Goal: Information Seeking & Learning: Learn about a topic

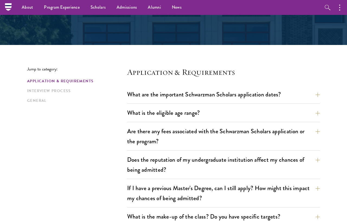
scroll to position [93, 0]
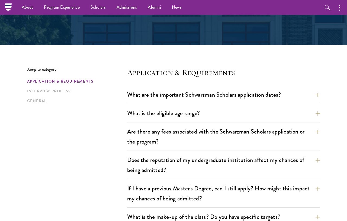
click at [314, 115] on button "What is the eligible age range?" at bounding box center [223, 113] width 193 height 12
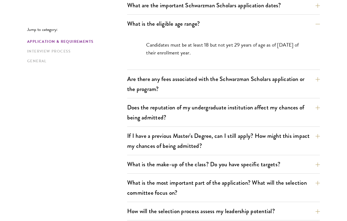
scroll to position [183, 0]
click at [316, 110] on button "Does the reputation of my undergraduate institution affect my chances of being …" at bounding box center [223, 112] width 193 height 22
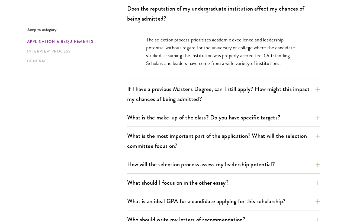
scroll to position [245, 0]
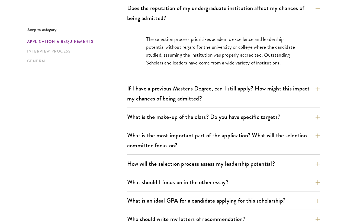
click at [317, 90] on button "If I have a previous Master's Degree, can I still apply? How might this impact …" at bounding box center [223, 93] width 193 height 22
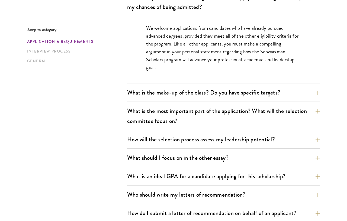
scroll to position [290, 0]
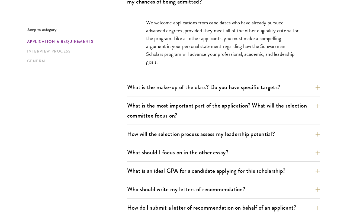
click at [302, 176] on button "What is an ideal GPA for a candidate applying for this scholarship?" at bounding box center [223, 171] width 193 height 12
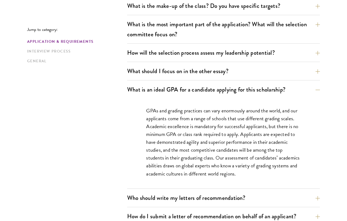
scroll to position [305, 0]
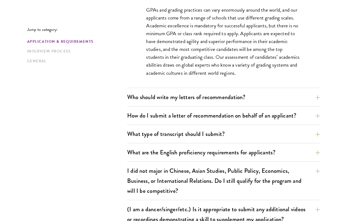
click at [303, 100] on button "Who should write my letters of recommendation?" at bounding box center [223, 97] width 193 height 12
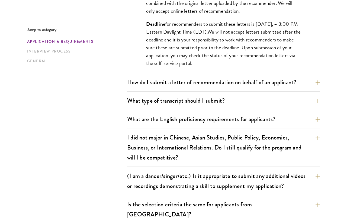
scroll to position [576, 0]
click at [313, 102] on button "What type of transcript should I submit?" at bounding box center [223, 100] width 193 height 12
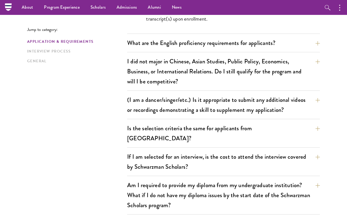
scroll to position [515, 0]
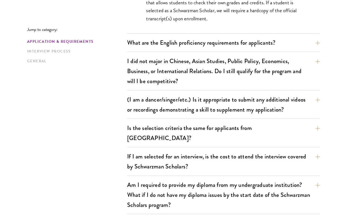
click at [311, 109] on button "(I am a dancer/singer/etc.) Is it appropriate to submit any additional videos o…" at bounding box center [223, 104] width 193 height 22
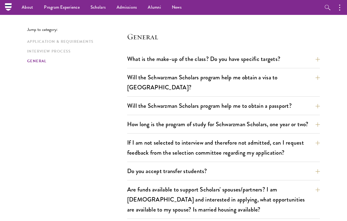
scroll to position [855, 0]
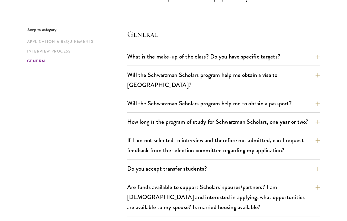
click at [317, 181] on button "Are funds available to support Scholars' spouses/partners? I am [DEMOGRAPHIC_DA…" at bounding box center [223, 197] width 193 height 32
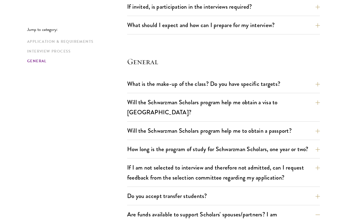
scroll to position [776, 0]
click at [314, 143] on button "How long is the program of study for Schwarzman Scholars, one year or two?" at bounding box center [223, 149] width 193 height 12
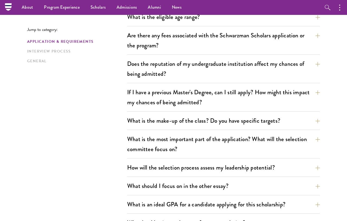
click at [310, 190] on button "What should I focus on in the other essay?" at bounding box center [223, 186] width 193 height 12
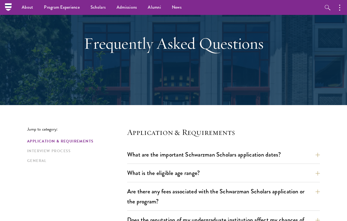
scroll to position [33, 0]
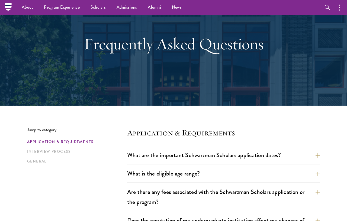
click at [55, 154] on link "Interview Process" at bounding box center [75, 152] width 97 height 6
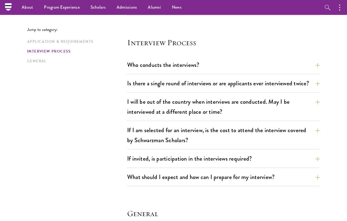
scroll to position [699, 0]
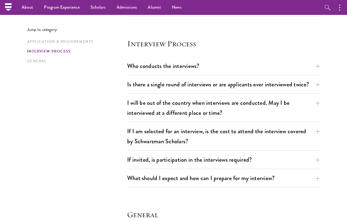
click at [316, 60] on button "Who conducts the interviews?" at bounding box center [223, 66] width 193 height 12
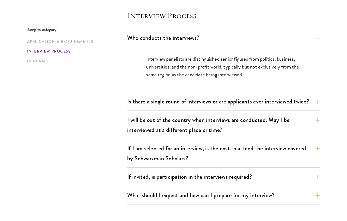
scroll to position [651, 0]
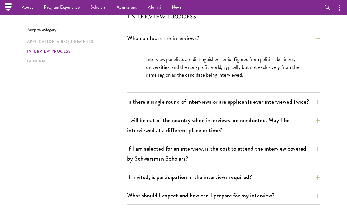
click at [313, 96] on button "Is there a single round of interviews or are applicants ever interviewed twice?" at bounding box center [223, 102] width 193 height 12
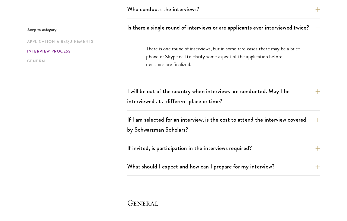
scroll to position [679, 0]
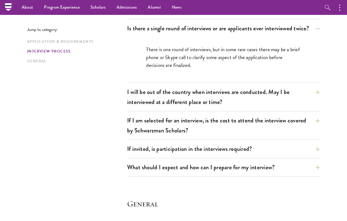
click at [313, 118] on button "If I am selected for an interview, is the cost to attend the interview covered …" at bounding box center [223, 125] width 193 height 22
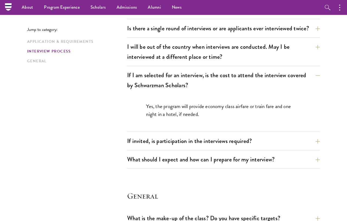
click at [314, 135] on button "If invited, is participation in the interviews required?" at bounding box center [223, 141] width 193 height 12
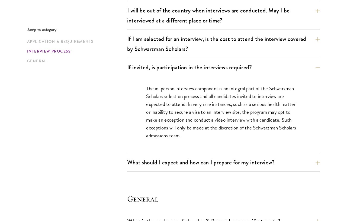
scroll to position [715, 0]
click at [317, 156] on button "What should I expect and how can I prepare for my interview?" at bounding box center [223, 162] width 193 height 12
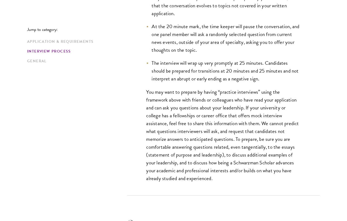
scroll to position [949, 0]
